Goal: Task Accomplishment & Management: Manage account settings

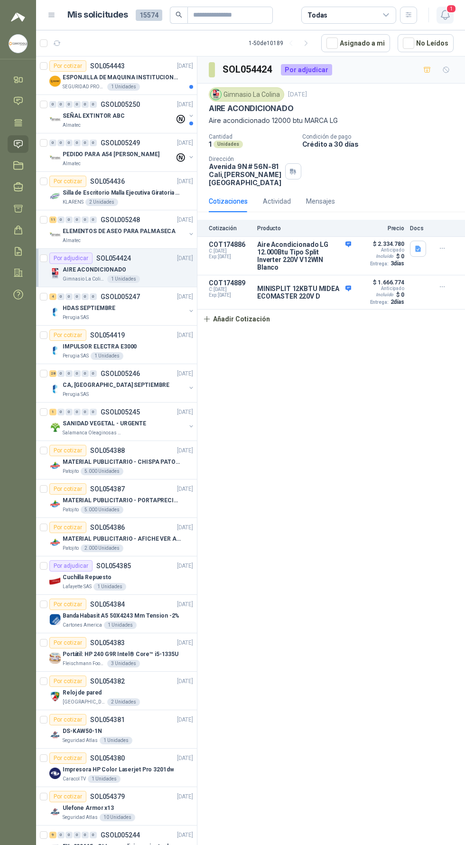
click at [453, 11] on span "1" at bounding box center [451, 8] width 10 height 9
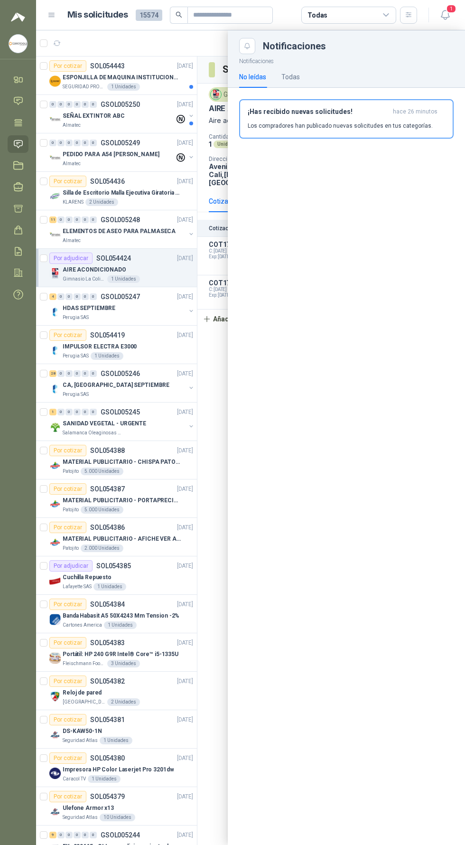
click at [156, 542] on div at bounding box center [250, 437] width 429 height 814
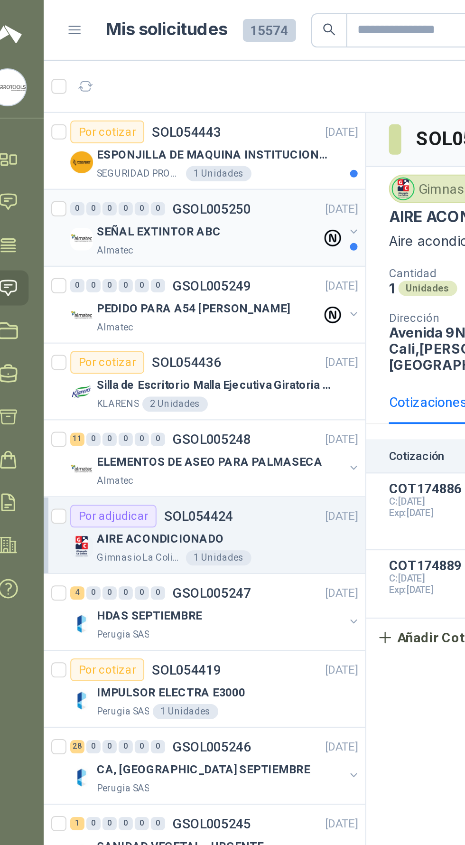
click at [137, 113] on div "SEÑAL EXTINTOR ABC" at bounding box center [119, 115] width 112 height 11
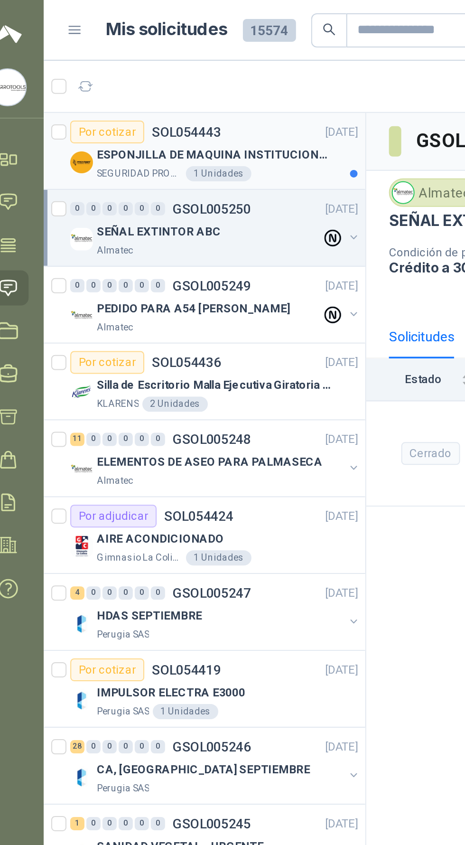
click at [154, 71] on div "Por cotizar SOL054443 01/09/25" at bounding box center [121, 65] width 144 height 11
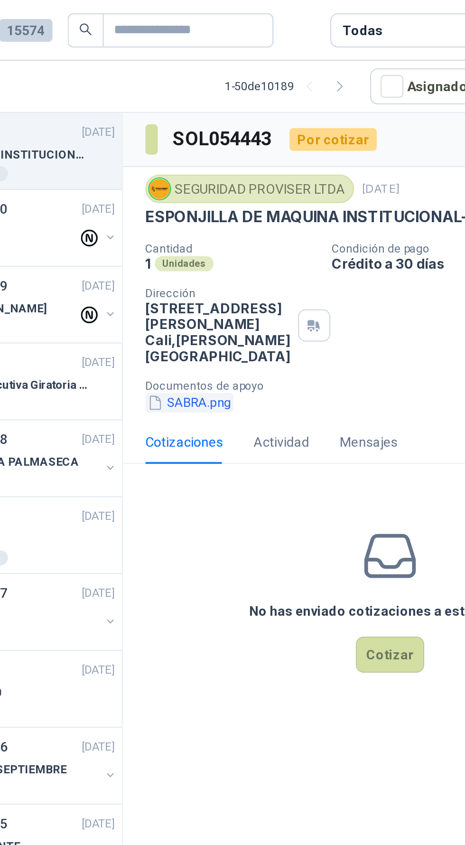
click at [235, 198] on button "SABRA.png" at bounding box center [231, 201] width 44 height 10
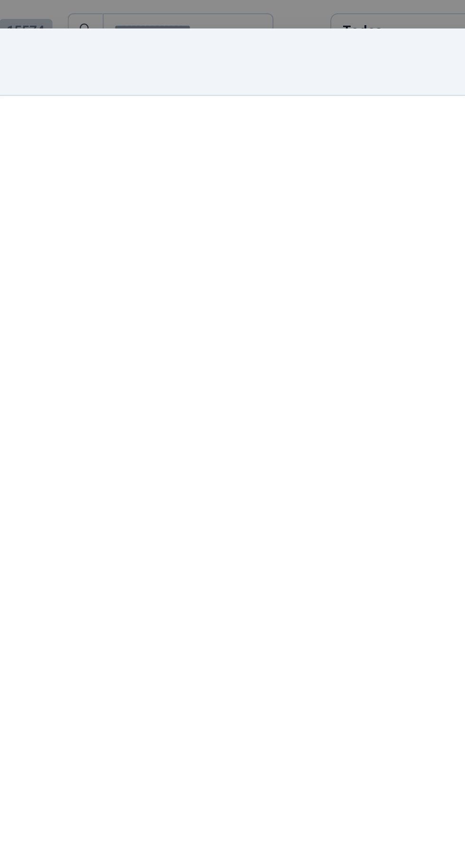
scroll to position [14, 0]
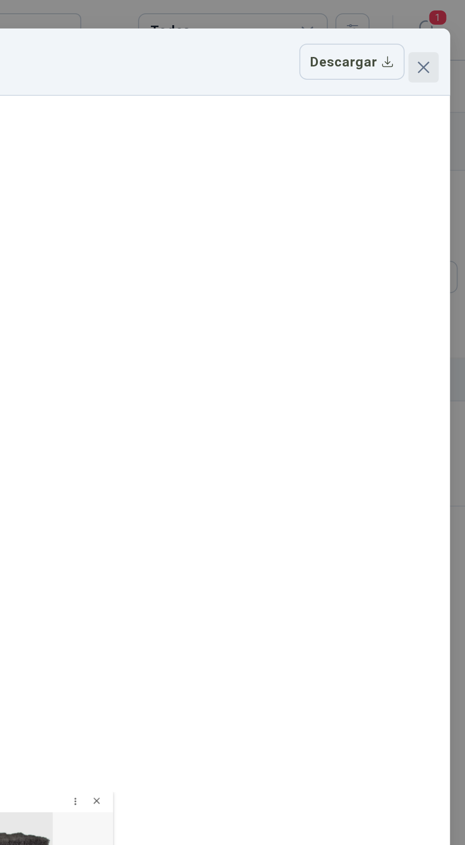
click at [440, 30] on icon "close" at bounding box center [444, 34] width 8 height 8
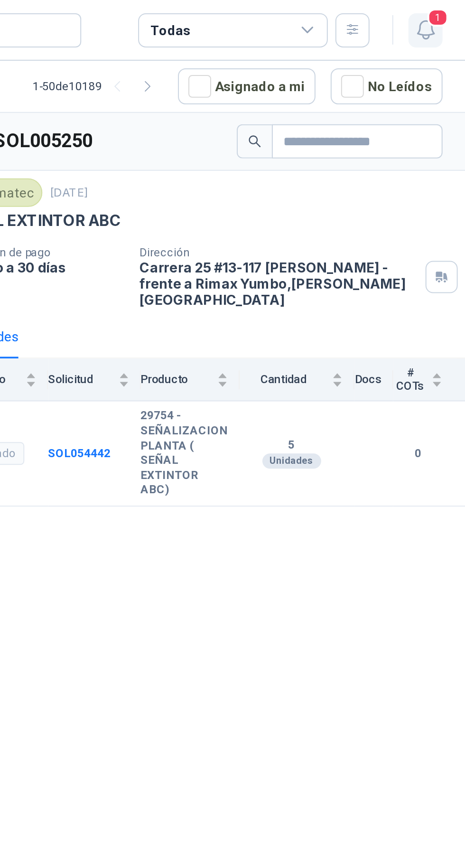
click at [451, 10] on span "1" at bounding box center [451, 8] width 10 height 9
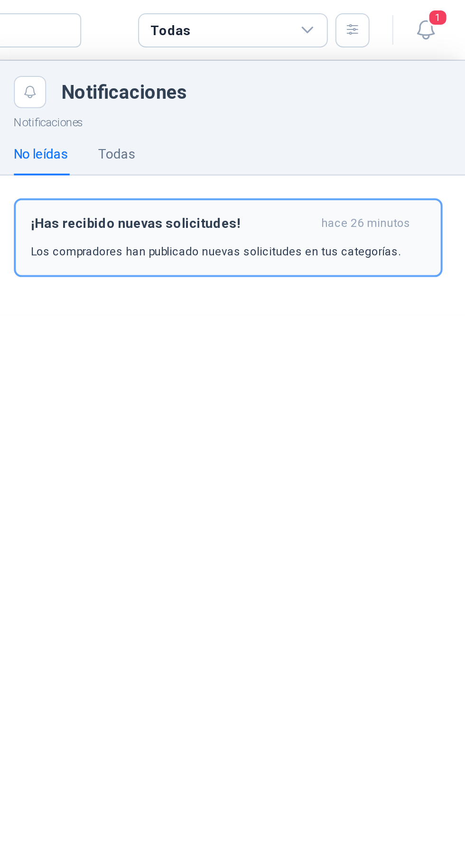
click at [411, 120] on div "¡Has recibido nuevas solicitudes! hace 26 minutos Los compradores han publicado…" at bounding box center [346, 119] width 197 height 22
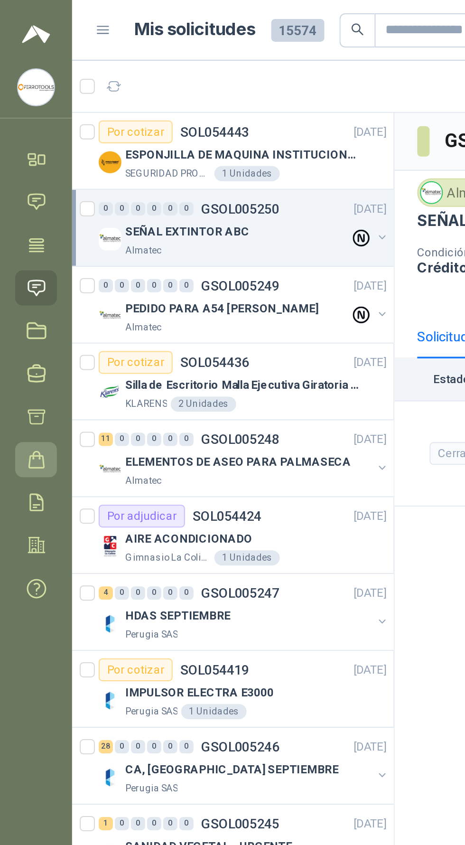
click at [16, 231] on icon at bounding box center [18, 230] width 10 height 10
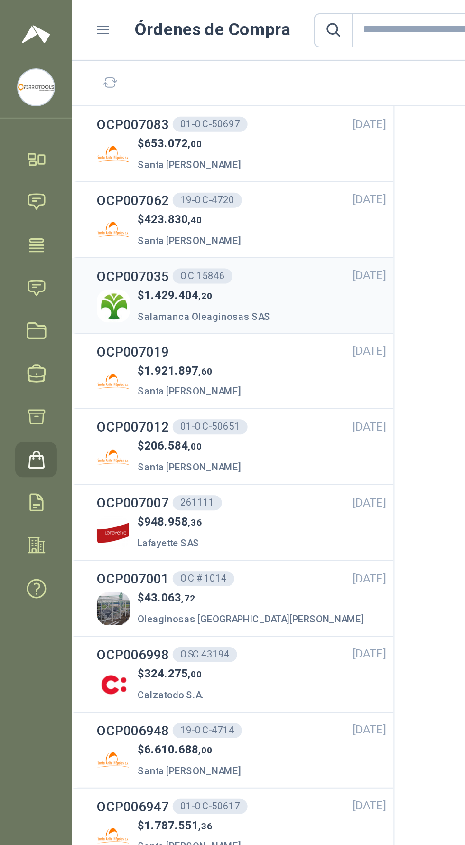
click at [139, 140] on div "OCP007035 OC 15846 28/08/25" at bounding box center [120, 138] width 145 height 10
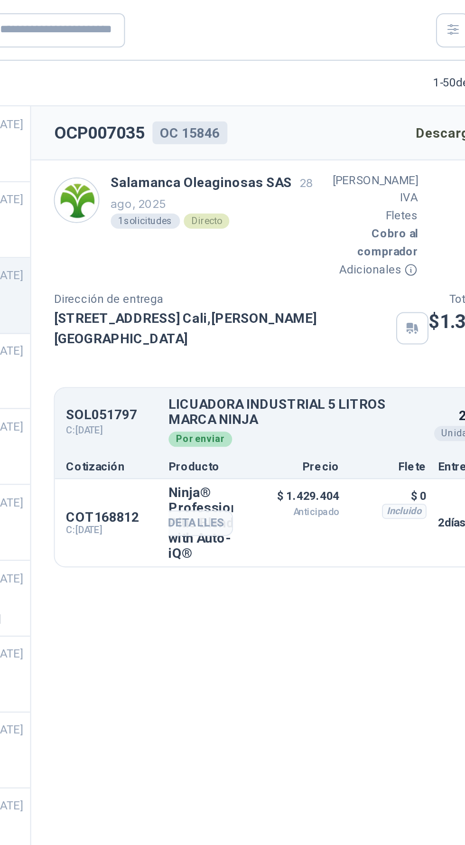
click at [341, 243] on p "$ 1.429.404 Anticipado" at bounding box center [327, 251] width 47 height 16
click at [280, 255] on button "Detalles" at bounding box center [276, 261] width 45 height 13
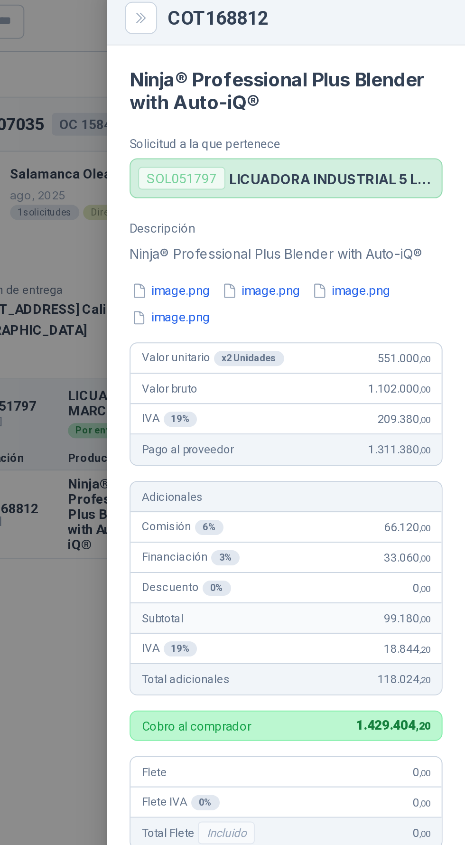
click at [247, 284] on div at bounding box center [232, 422] width 465 height 845
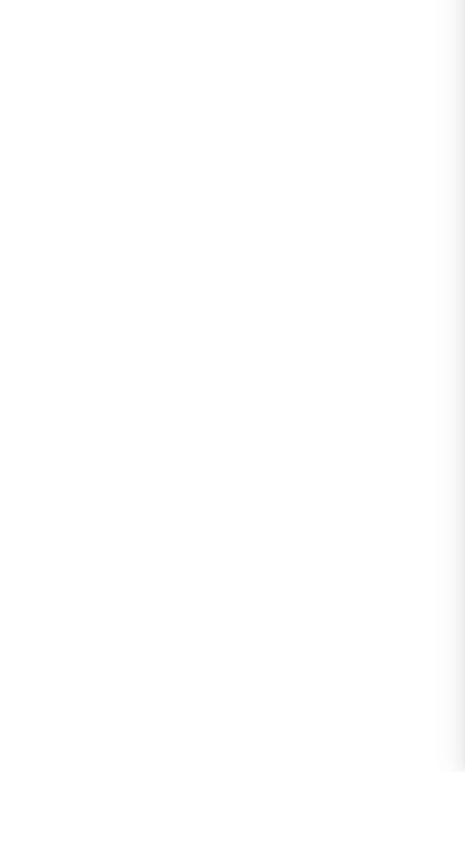
type textarea "*"
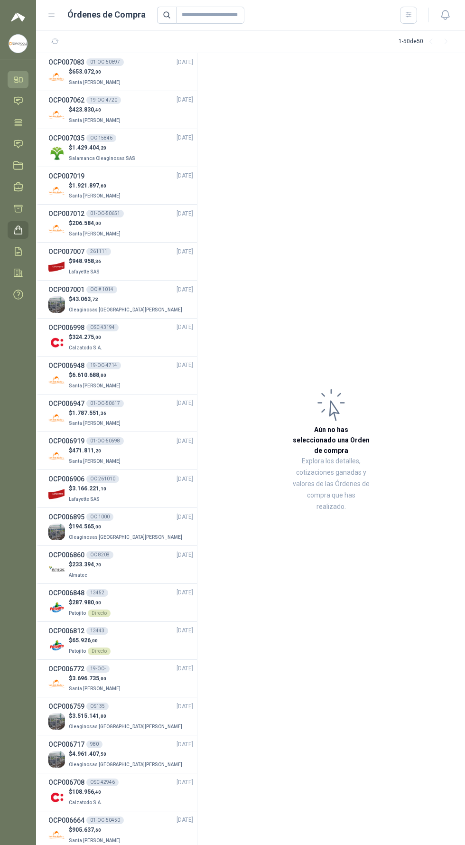
click at [18, 79] on icon at bounding box center [18, 80] width 10 height 10
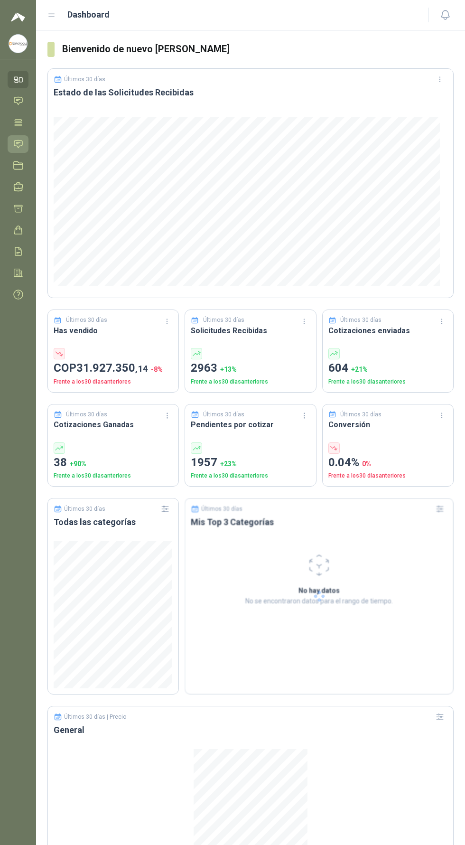
click at [18, 143] on icon at bounding box center [18, 144] width 10 height 10
